Goal: Check status: Check status

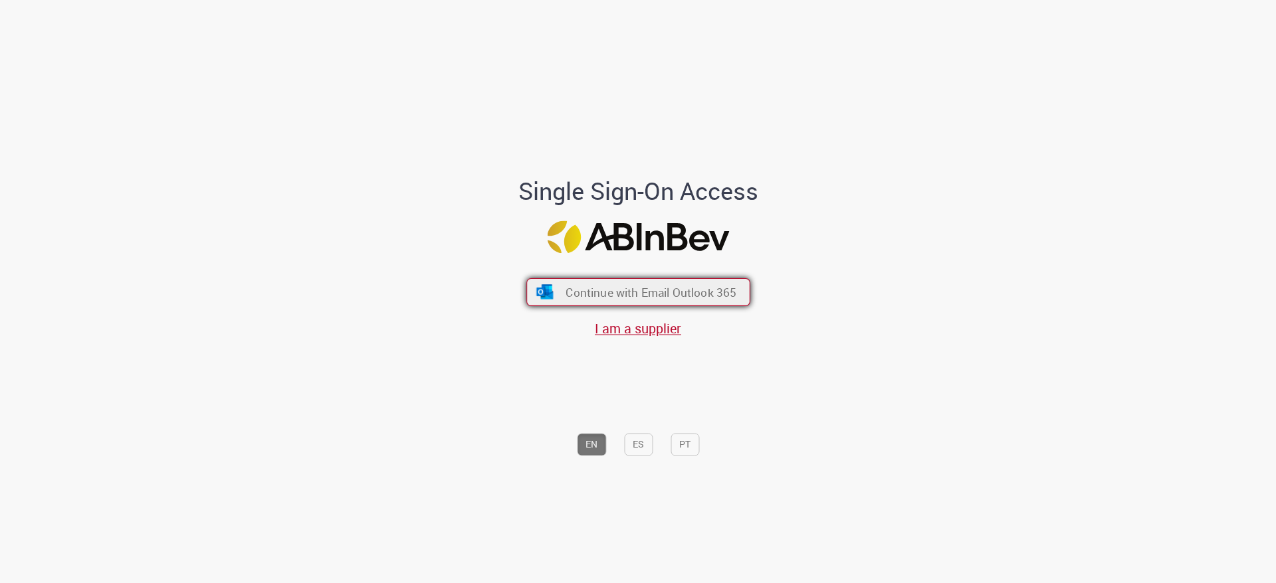
click at [576, 288] on span "Continue with Email Outlook 365" at bounding box center [650, 292] width 171 height 15
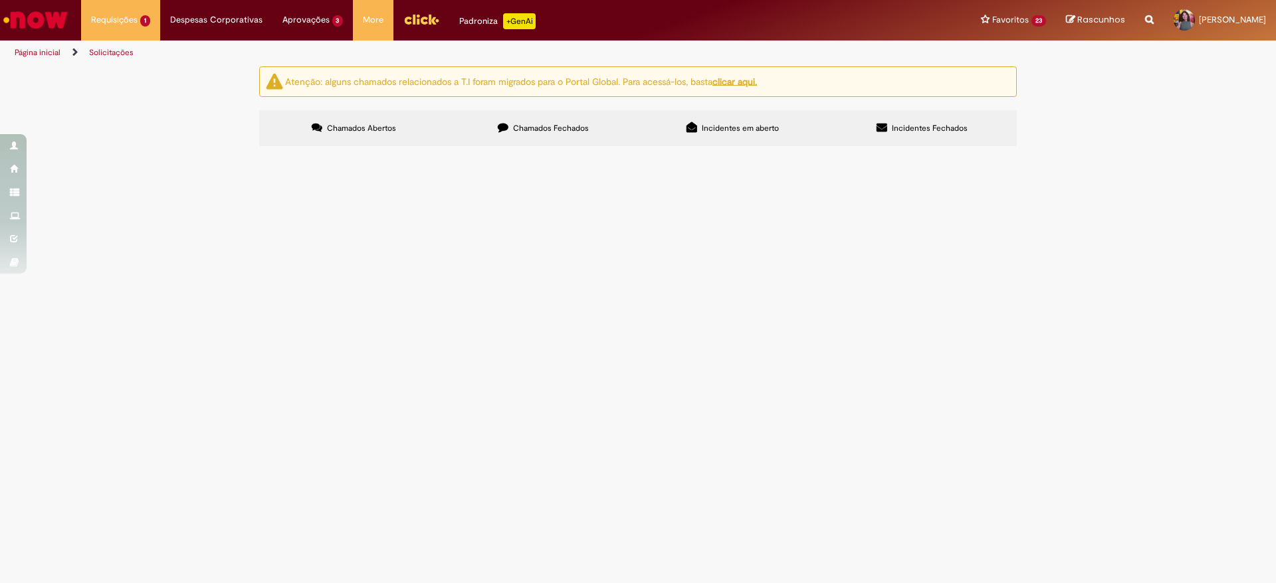
click at [0, 0] on button at bounding box center [0, 0] width 0 height 0
click at [0, 0] on span at bounding box center [0, 0] width 0 height 0
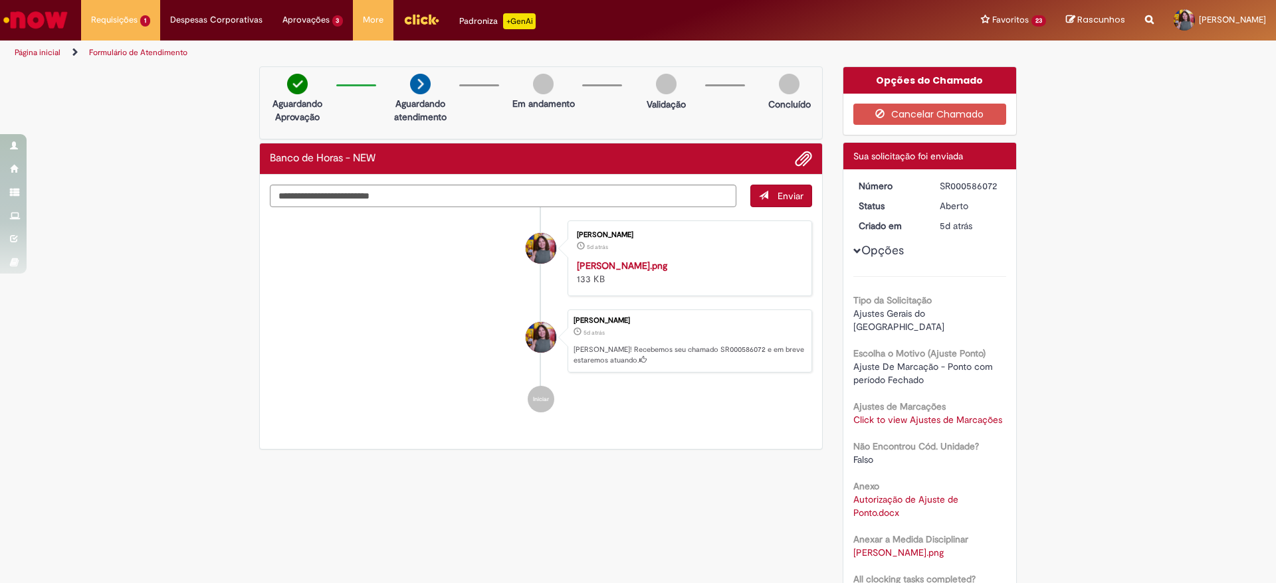
click at [959, 190] on div "SR000586072" at bounding box center [971, 185] width 62 height 13
copy div "SR000586072"
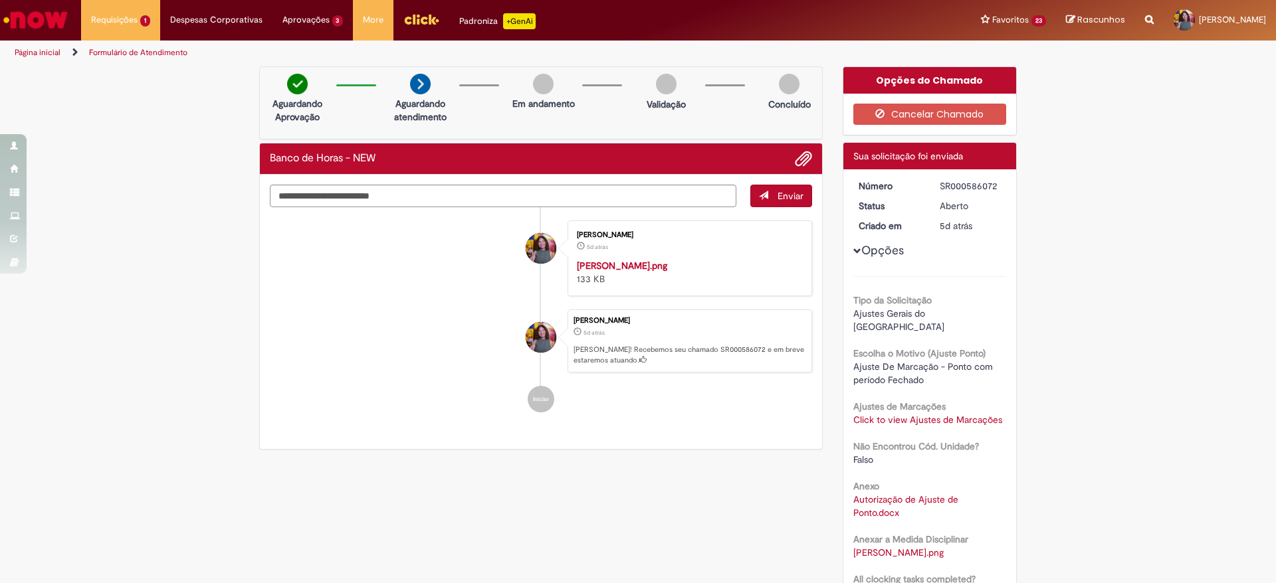
click at [0, 0] on button "Opções" at bounding box center [0, 0] width 0 height 0
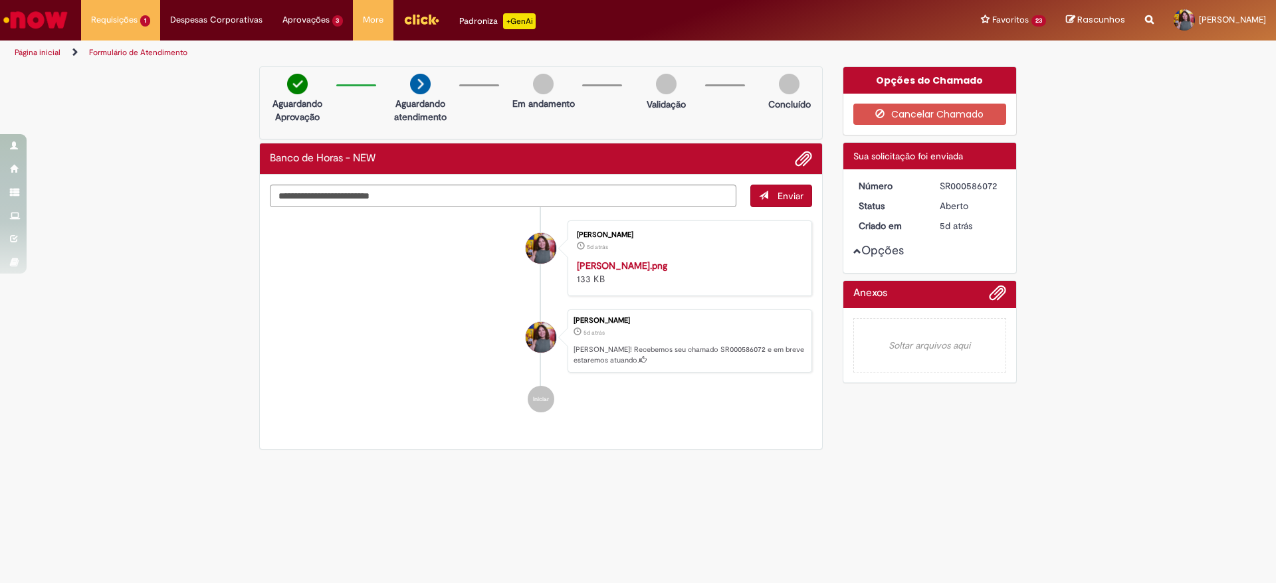
click at [0, 0] on button "Opções" at bounding box center [0, 0] width 0 height 0
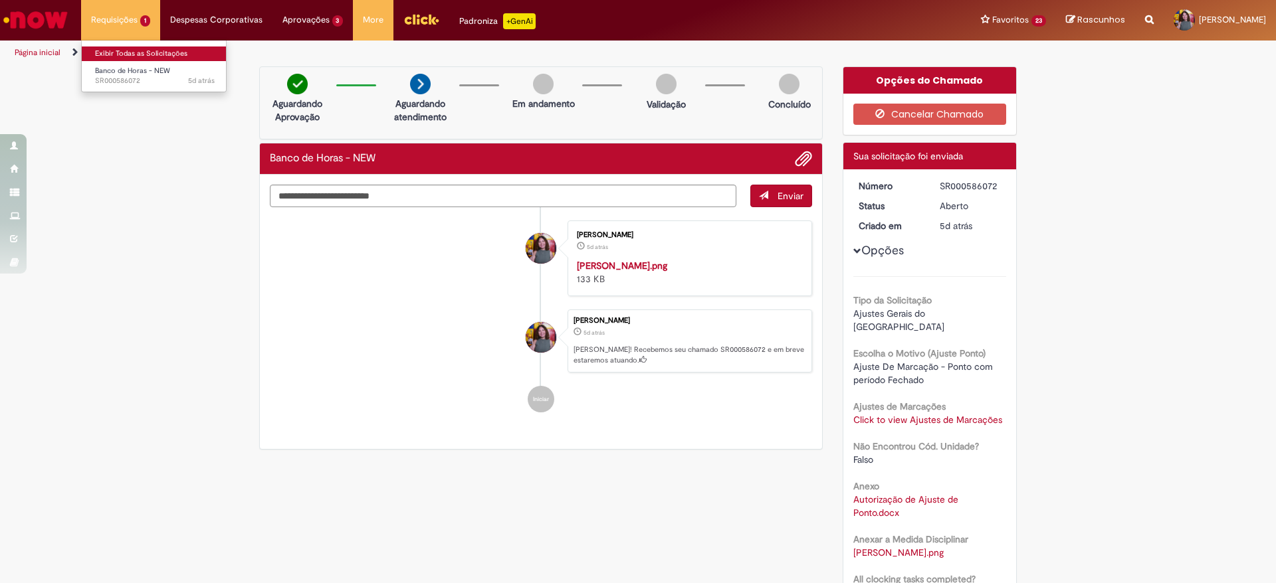
click at [140, 56] on link "Exibir Todas as Solicitações" at bounding box center [155, 54] width 146 height 15
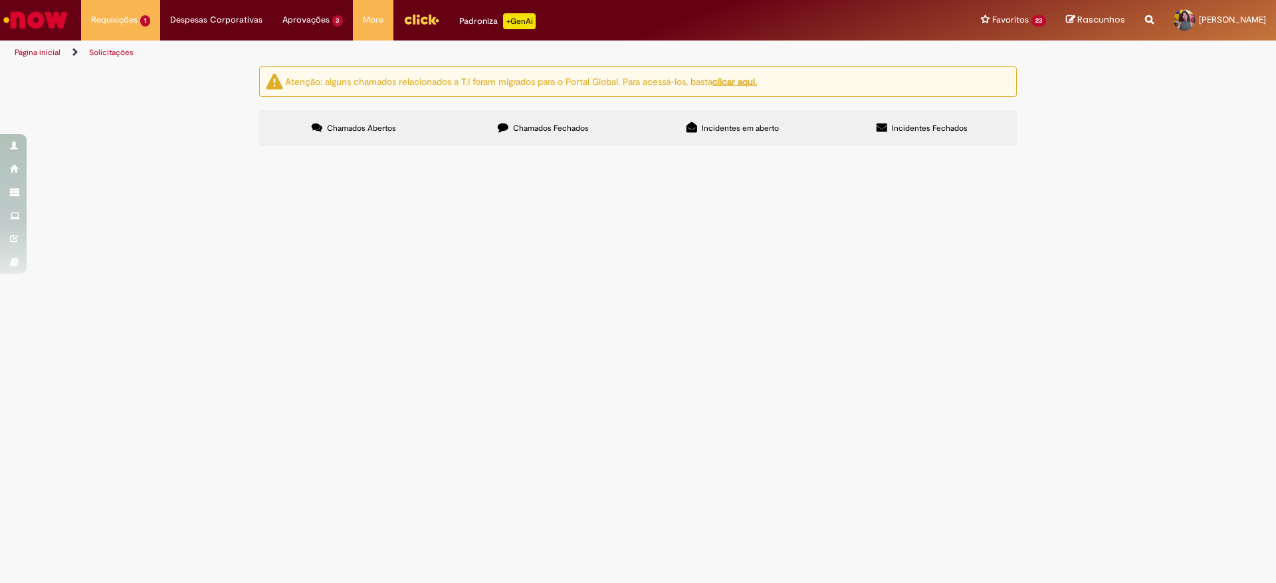
click at [0, 0] on button at bounding box center [0, 0] width 0 height 0
